Goal: Information Seeking & Learning: Learn about a topic

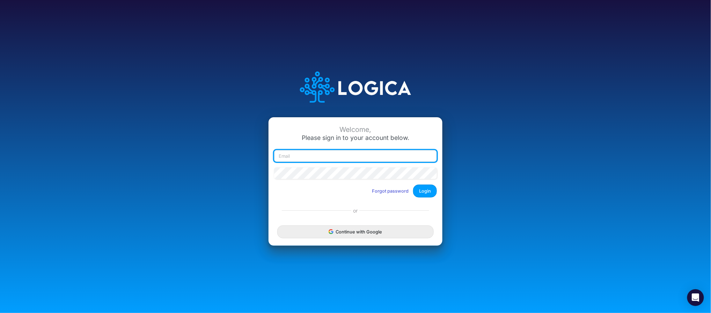
click at [330, 154] on input "email" at bounding box center [355, 156] width 163 height 12
type input "james.rau@heritage-communities.com"
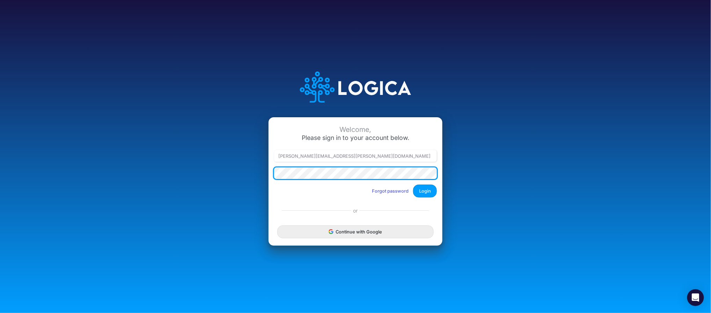
click at [413, 185] on button "Login" at bounding box center [425, 191] width 24 height 13
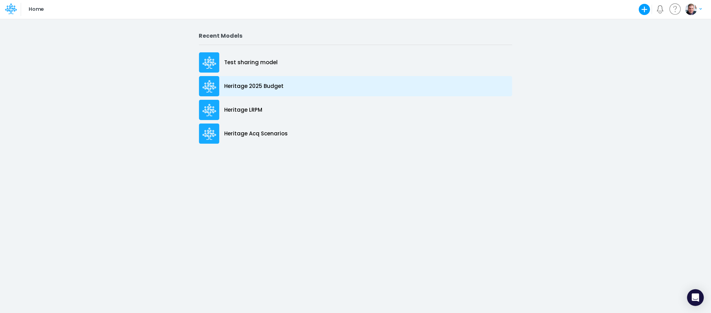
click at [260, 86] on p "Heritage 2025 Budget" at bounding box center [254, 86] width 59 height 8
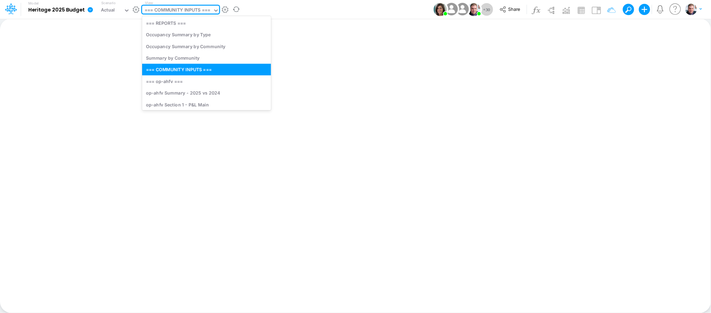
click at [163, 11] on div "=== COMMUNITY INPUTS ===" at bounding box center [178, 11] width 66 height 8
click at [185, 95] on div "op-ahfv Summary - 2025 vs 2024" at bounding box center [206, 93] width 129 height 12
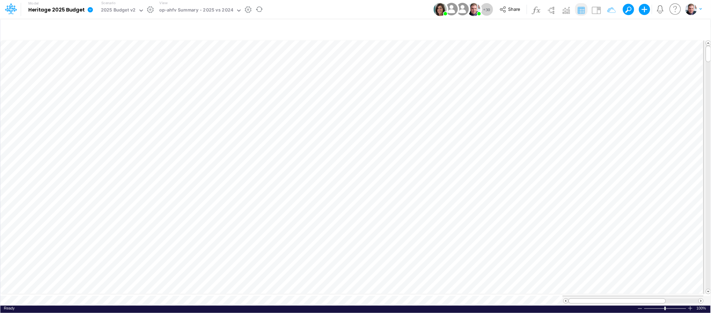
scroll to position [0, 0]
click at [595, 9] on img at bounding box center [596, 10] width 11 height 11
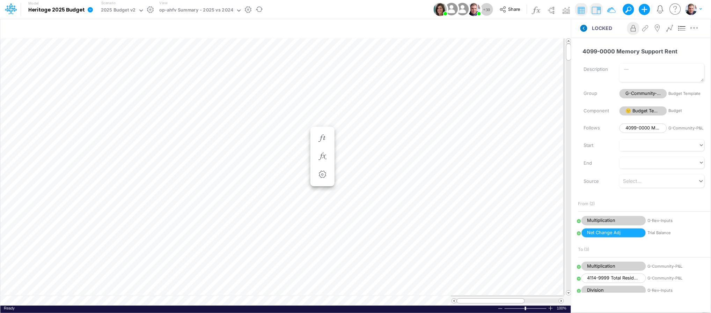
click at [586, 28] on icon at bounding box center [583, 28] width 7 height 7
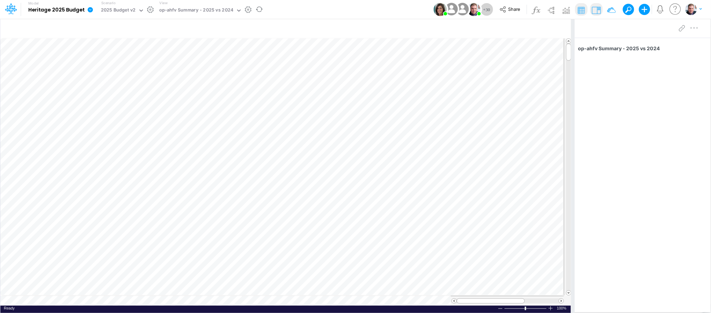
scroll to position [0, 0]
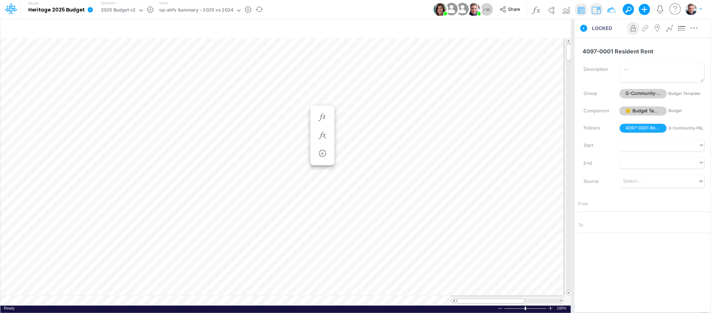
scroll to position [0, 0]
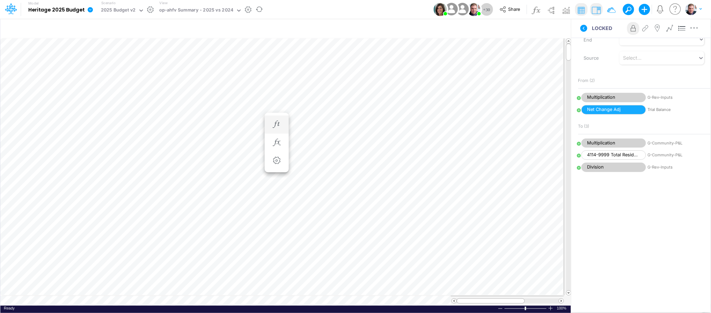
scroll to position [0, 0]
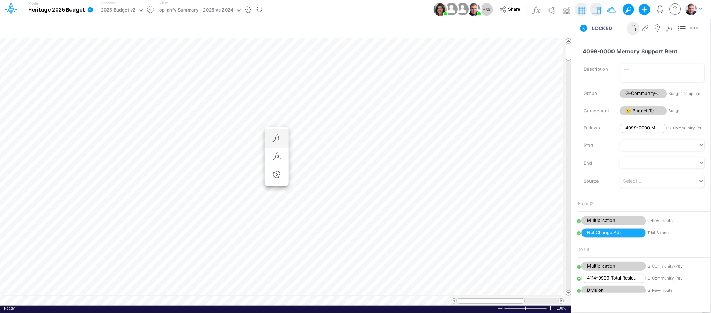
scroll to position [0, 0]
click at [581, 30] on icon at bounding box center [584, 28] width 8 height 8
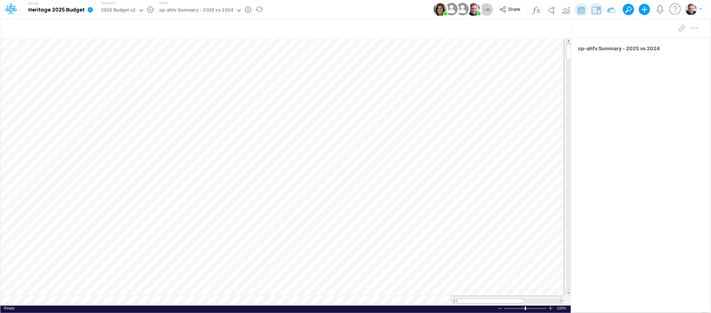
scroll to position [0, 0]
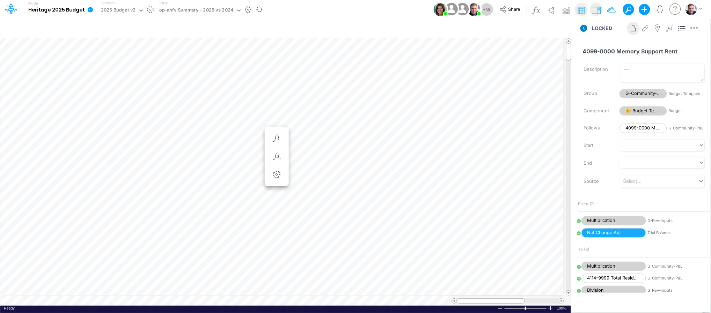
click at [585, 29] on icon at bounding box center [583, 28] width 7 height 7
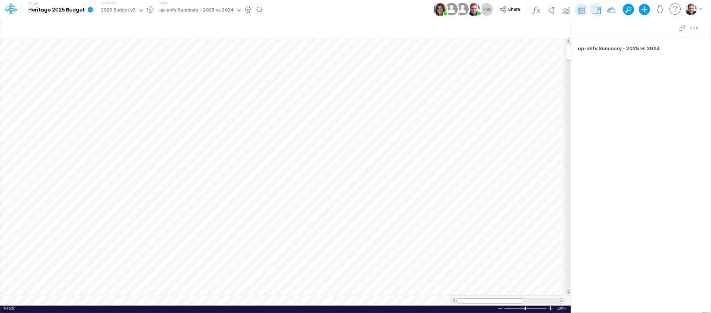
scroll to position [0, 0]
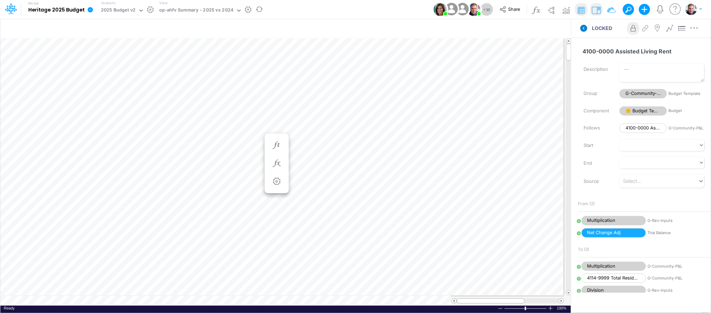
click at [586, 28] on icon at bounding box center [583, 28] width 7 height 7
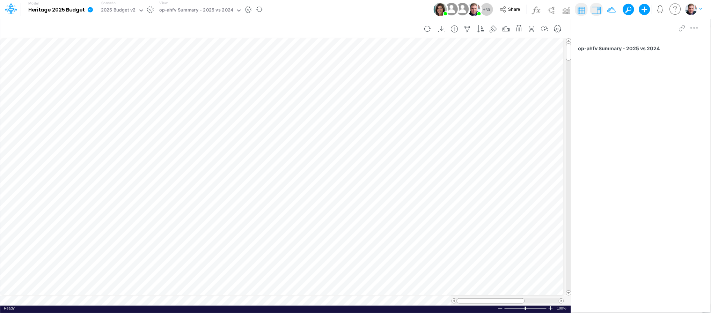
scroll to position [0, 0]
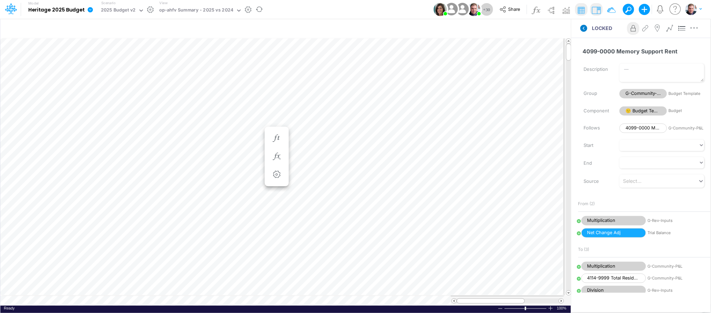
click at [583, 27] on icon at bounding box center [583, 28] width 7 height 7
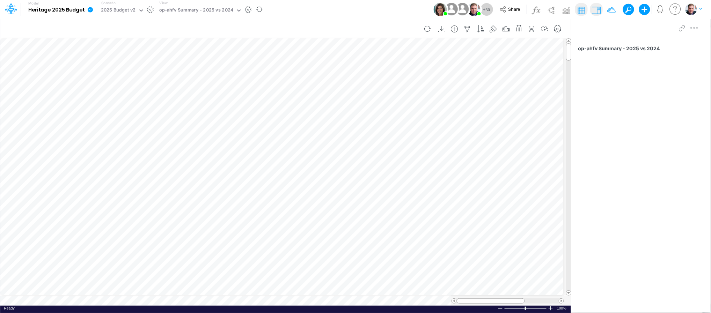
scroll to position [0, 0]
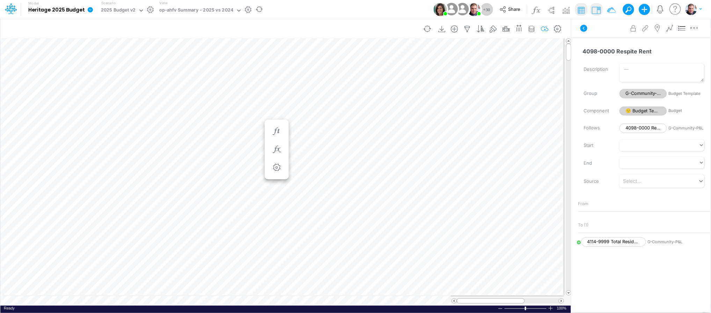
scroll to position [0, 0]
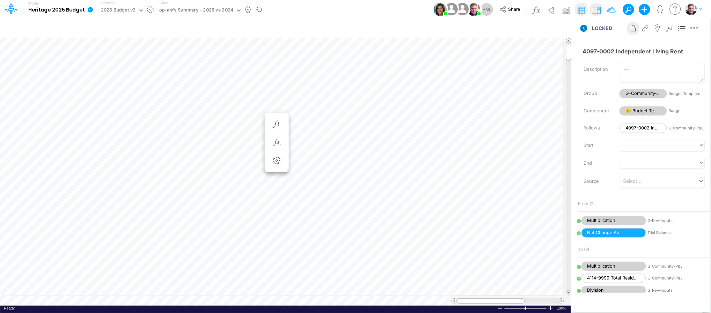
click at [585, 28] on icon at bounding box center [583, 28] width 7 height 7
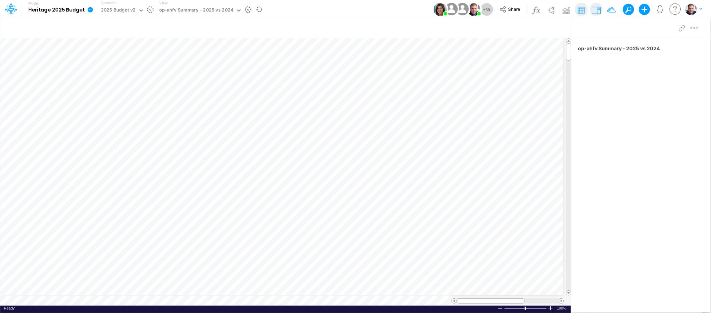
scroll to position [0, 0]
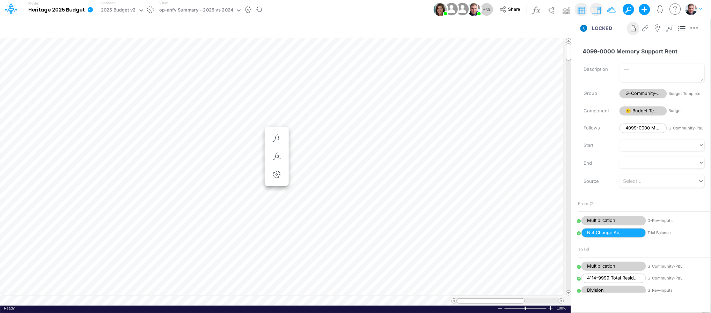
click at [585, 29] on icon at bounding box center [583, 28] width 7 height 7
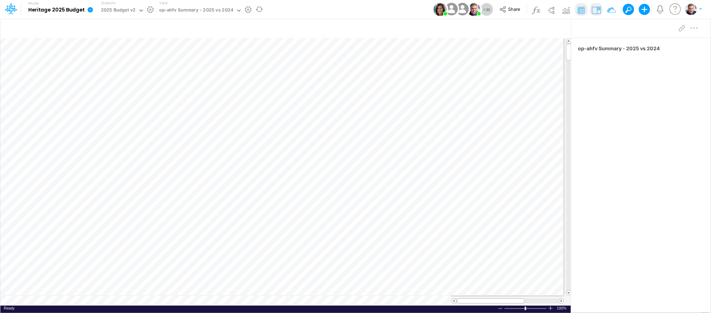
scroll to position [0, 0]
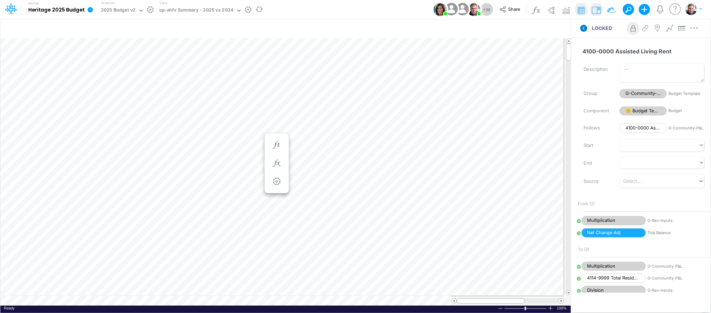
click at [586, 30] on icon at bounding box center [583, 28] width 7 height 7
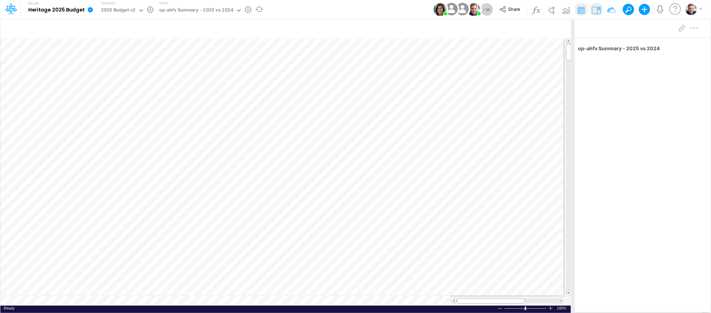
scroll to position [0, 0]
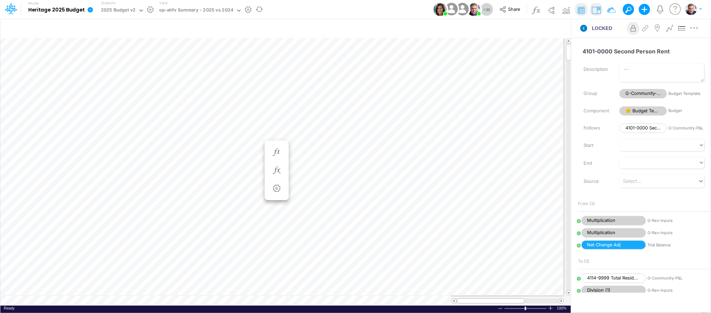
click at [583, 29] on icon at bounding box center [583, 28] width 7 height 7
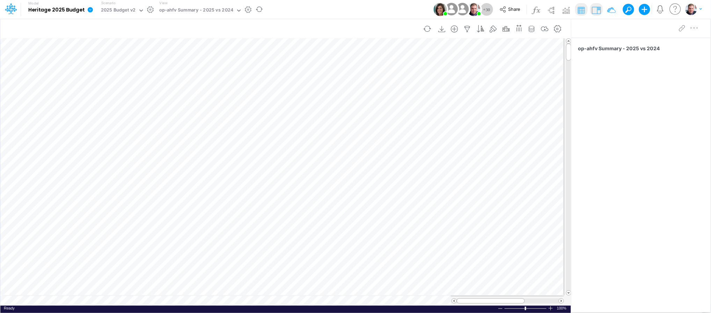
scroll to position [0, 0]
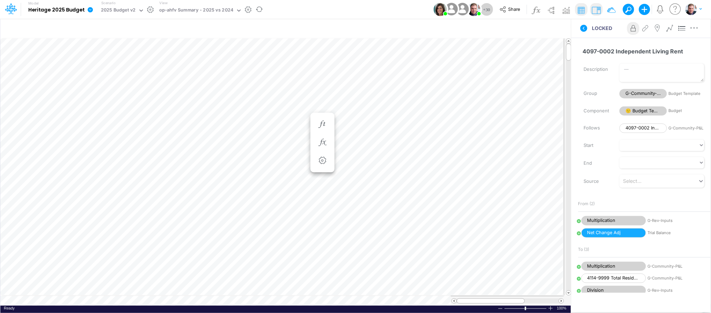
click at [586, 32] on icon at bounding box center [584, 28] width 8 height 8
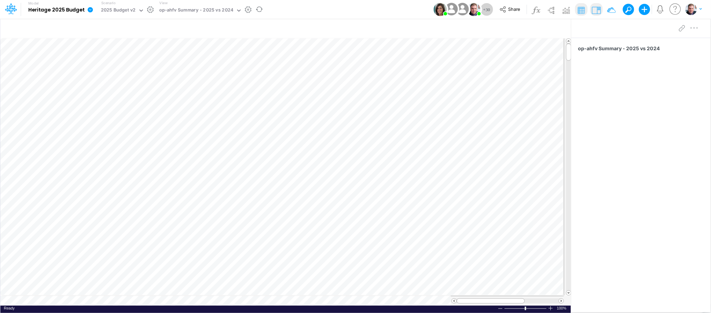
scroll to position [0, 0]
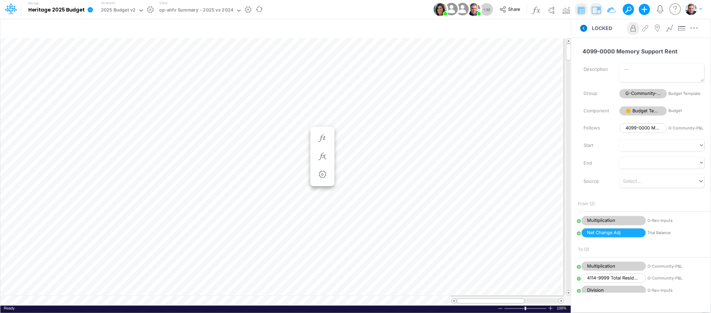
click at [587, 26] on icon at bounding box center [583, 28] width 7 height 7
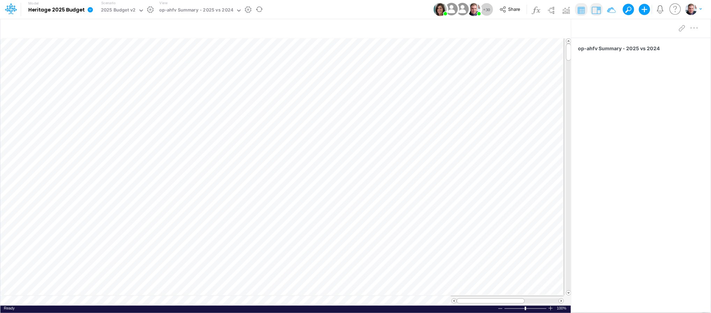
scroll to position [0, 0]
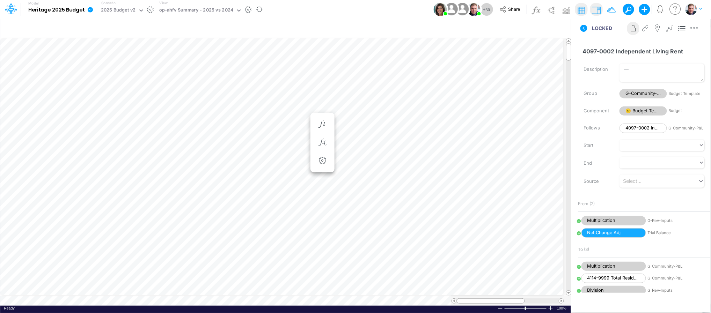
scroll to position [0, 0]
click at [585, 28] on icon at bounding box center [583, 28] width 7 height 7
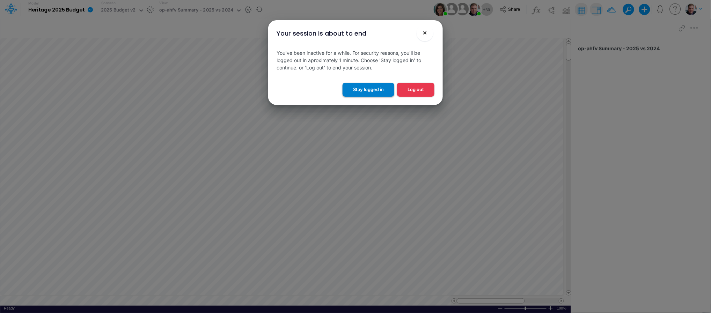
drag, startPoint x: 422, startPoint y: 34, endPoint x: 362, endPoint y: 84, distance: 78.3
click at [362, 84] on div "Your session is about to end × You've been inactive for a while. For security r…" at bounding box center [355, 62] width 169 height 85
click at [363, 85] on button "Stay logged in" at bounding box center [369, 90] width 52 height 14
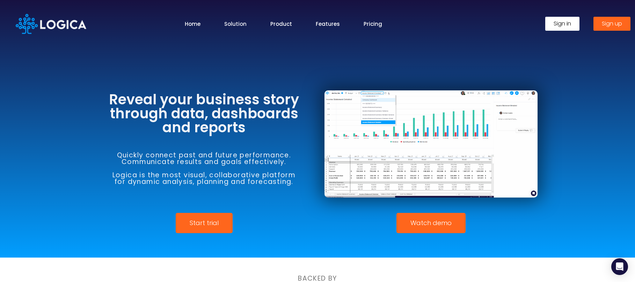
click at [236, 21] on link "Solution" at bounding box center [235, 24] width 22 height 8
click at [193, 25] on link "Home" at bounding box center [193, 24] width 16 height 8
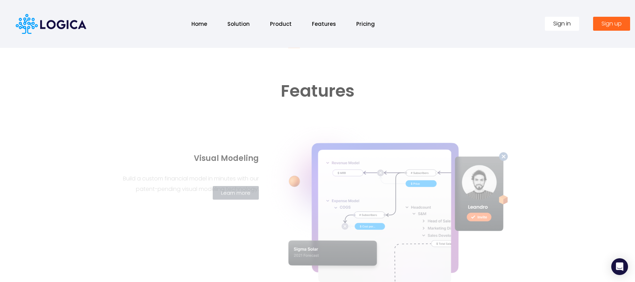
scroll to position [232, 0]
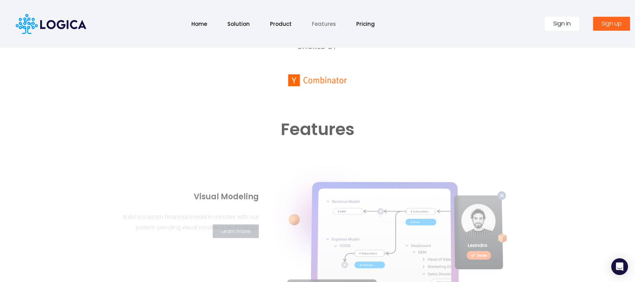
click at [334, 26] on link "Features" at bounding box center [324, 23] width 38 height 15
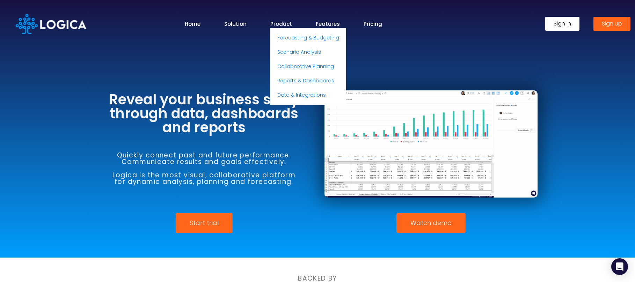
click at [283, 22] on link "Product" at bounding box center [281, 24] width 22 height 8
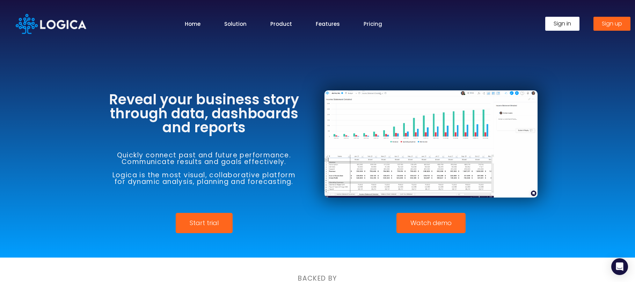
click at [367, 22] on link "Pricing" at bounding box center [373, 24] width 19 height 8
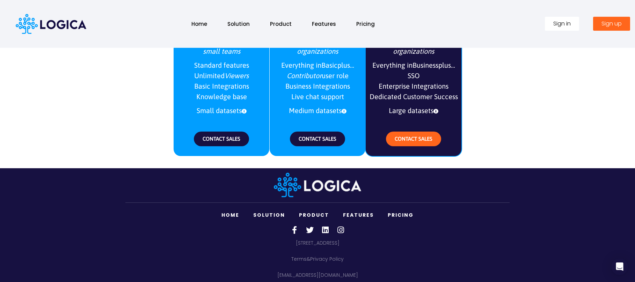
scroll to position [895, 0]
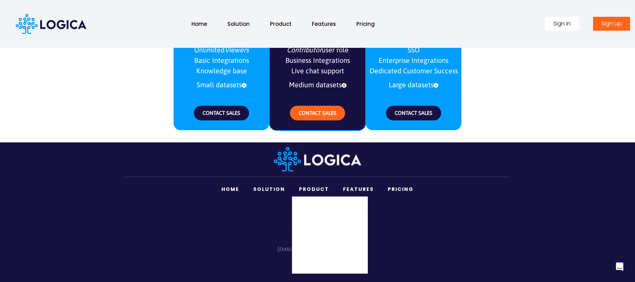
click at [314, 190] on link "Product" at bounding box center [314, 189] width 44 height 14
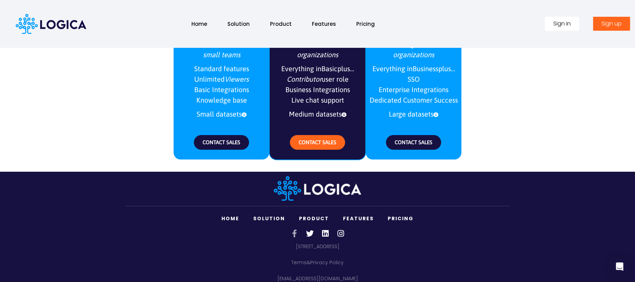
scroll to position [826, 0]
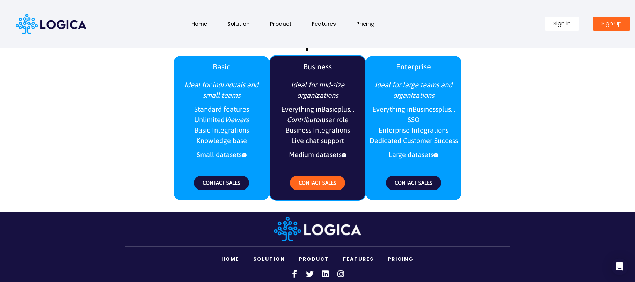
click at [233, 259] on link "Home" at bounding box center [230, 259] width 32 height 14
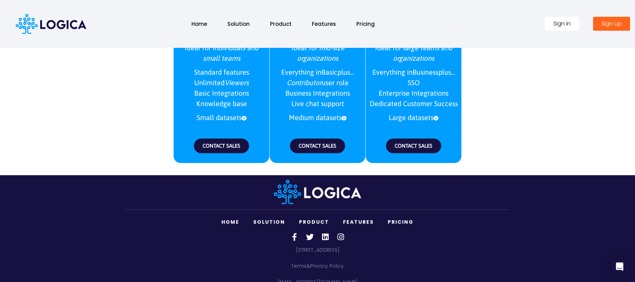
scroll to position [895, 0]
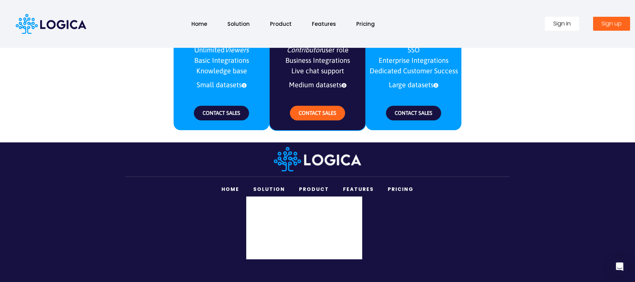
click at [273, 193] on link "Solution" at bounding box center [269, 189] width 46 height 14
